Goal: Information Seeking & Learning: Learn about a topic

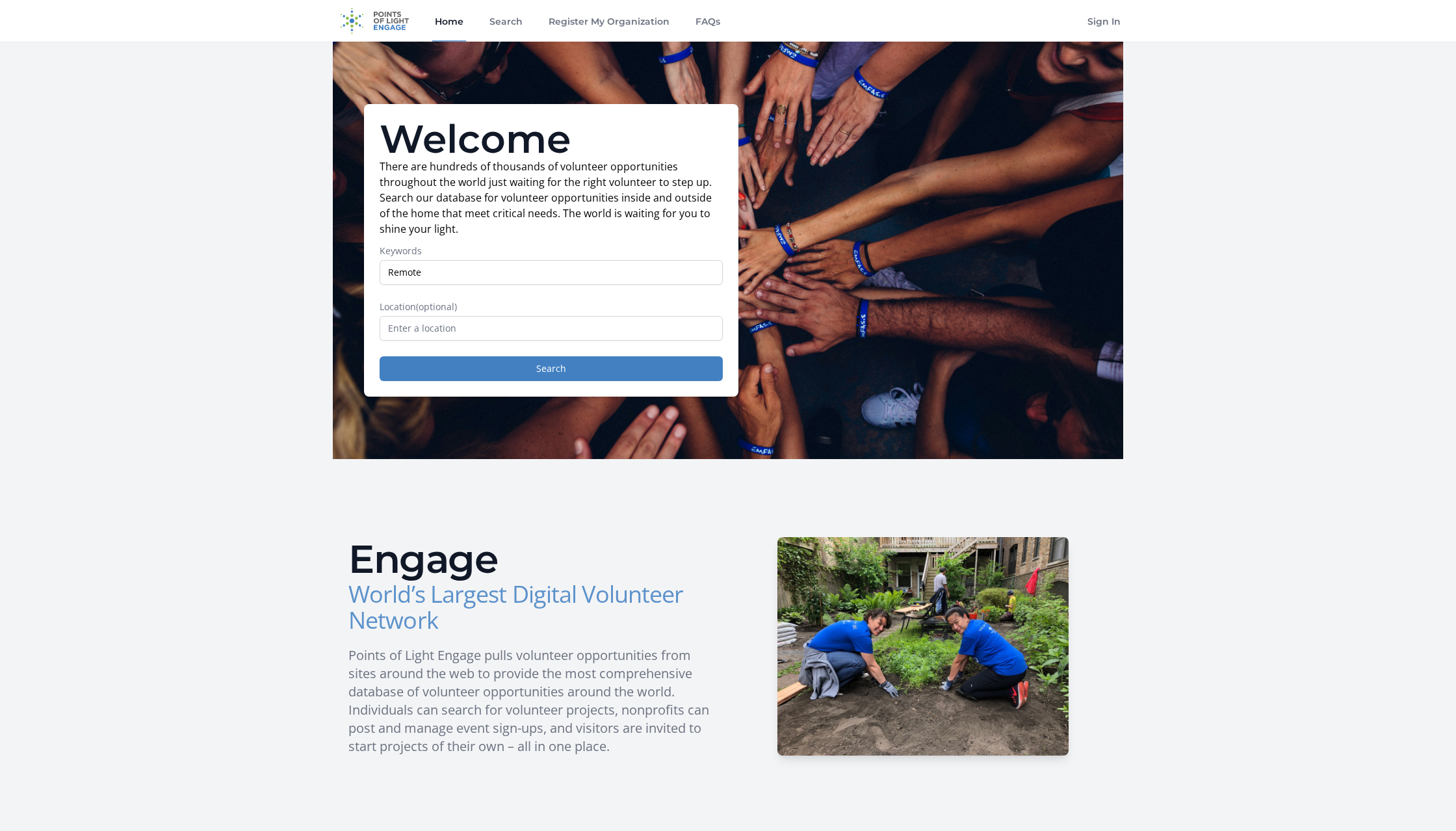
type input "Remote"
click at [491, 325] on input "text" at bounding box center [551, 328] width 343 height 25
paste input "Remote"
type input "Remote"
drag, startPoint x: 435, startPoint y: 280, endPoint x: 295, endPoint y: 275, distance: 140.1
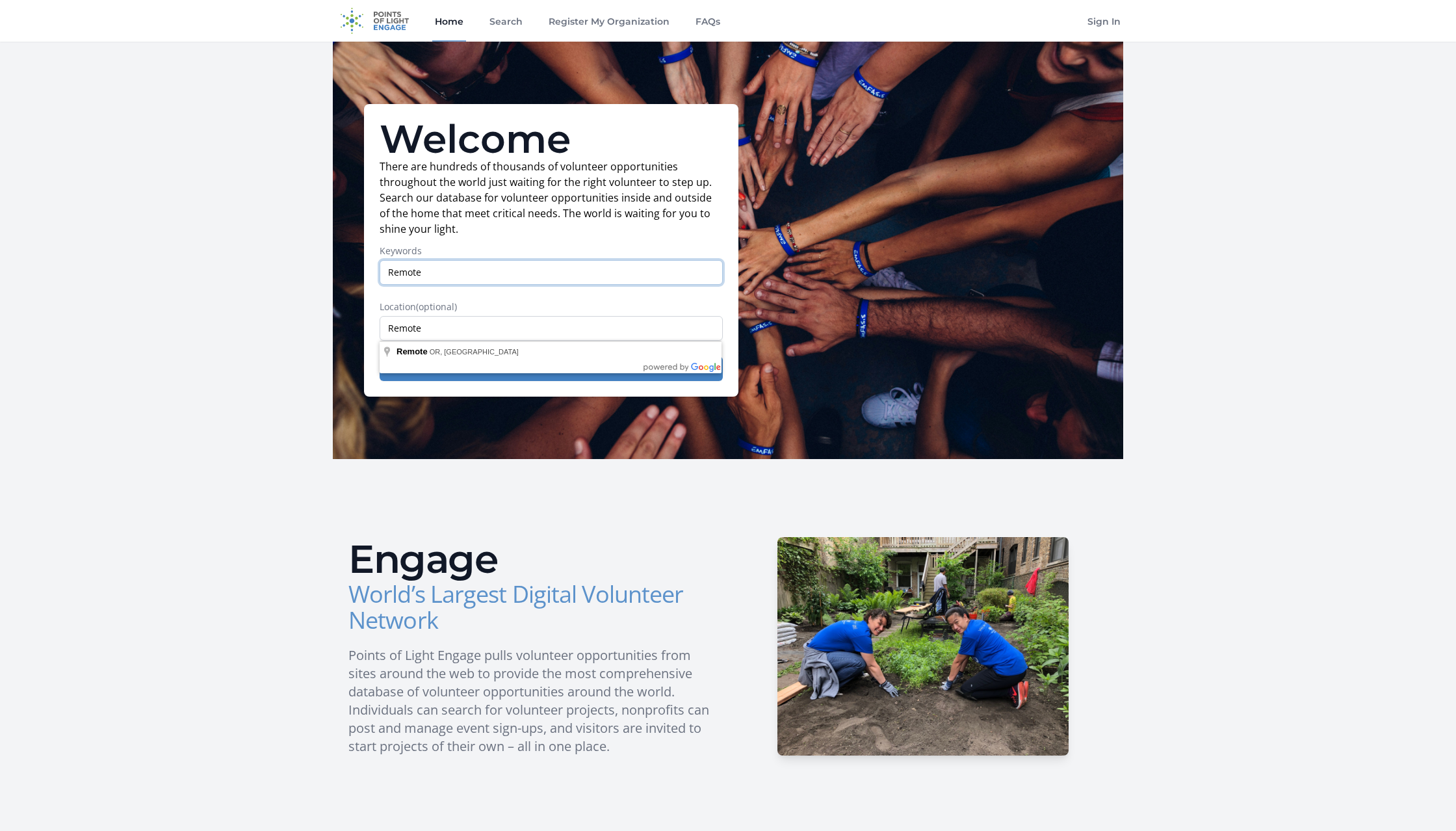
click at [380, 275] on input "Remote" at bounding box center [551, 272] width 343 height 25
click at [427, 330] on input "Remote" at bounding box center [551, 328] width 343 height 25
type input "Remote, [GEOGRAPHIC_DATA], [GEOGRAPHIC_DATA]"
click at [449, 369] on button "Search" at bounding box center [551, 369] width 343 height 25
